Goal: Information Seeking & Learning: Learn about a topic

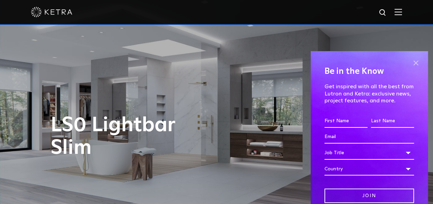
click at [410, 62] on span at bounding box center [415, 63] width 10 height 10
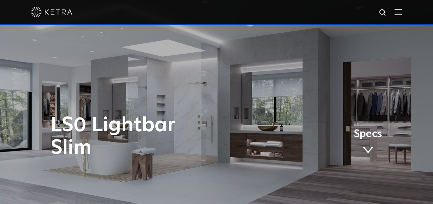
click at [401, 12] on img at bounding box center [398, 12] width 8 height 7
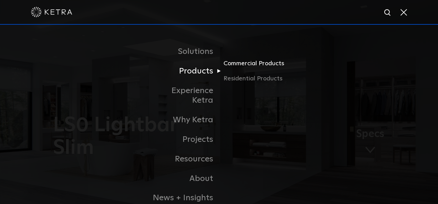
click at [260, 65] on link "Commercial Products" at bounding box center [256, 66] width 66 height 15
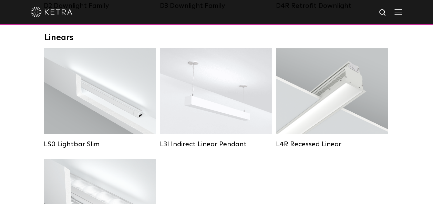
scroll to position [241, 0]
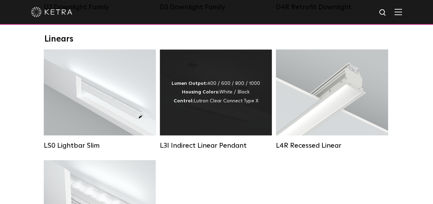
click at [221, 114] on div "Lumen Output: 400 / 600 / 800 / 1000 Housing Colors: White / Black Control: Lut…" at bounding box center [216, 93] width 112 height 86
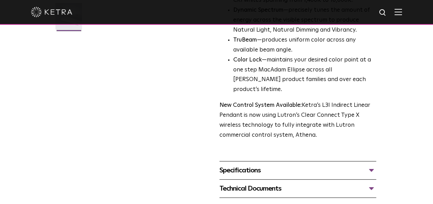
scroll to position [275, 0]
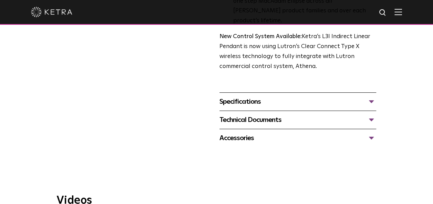
click at [368, 96] on div "Specifications" at bounding box center [297, 101] width 157 height 11
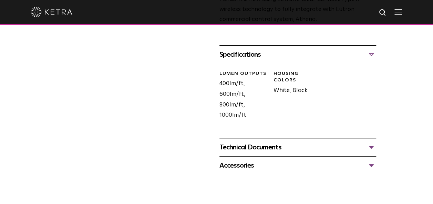
scroll to position [344, 0]
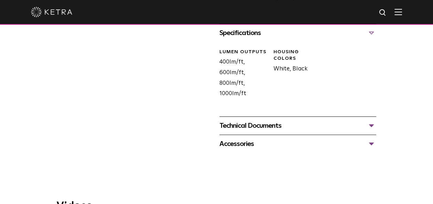
click at [367, 120] on div "Technical Documents" at bounding box center [297, 125] width 157 height 11
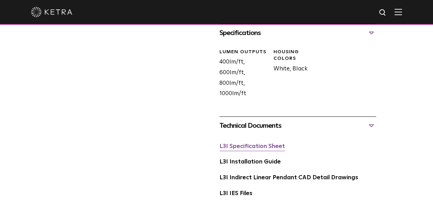
click at [252, 144] on link "L3I Specification Sheet" at bounding box center [251, 147] width 65 height 6
